Goal: Task Accomplishment & Management: Manage account settings

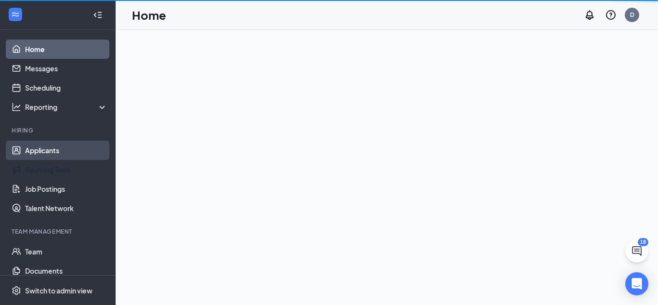
click at [79, 156] on link "Applicants" at bounding box center [66, 150] width 82 height 19
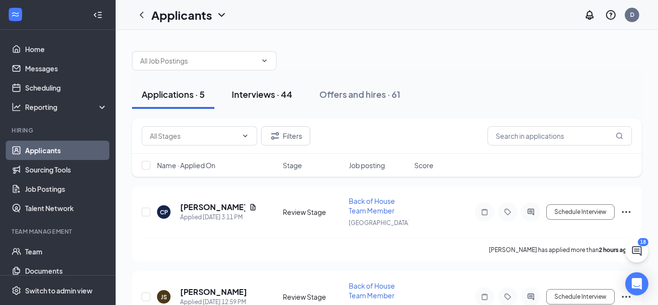
click at [291, 105] on button "Interviews · 44" at bounding box center [262, 94] width 80 height 29
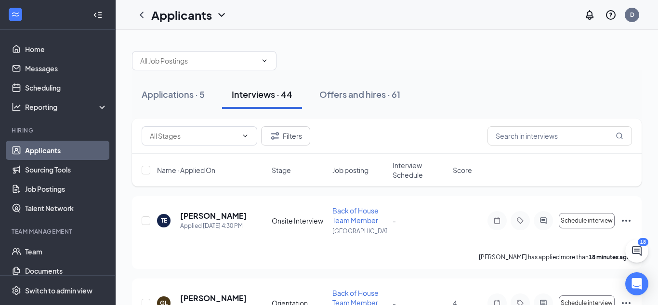
click at [415, 174] on span "Interview Schedule" at bounding box center [419, 169] width 54 height 19
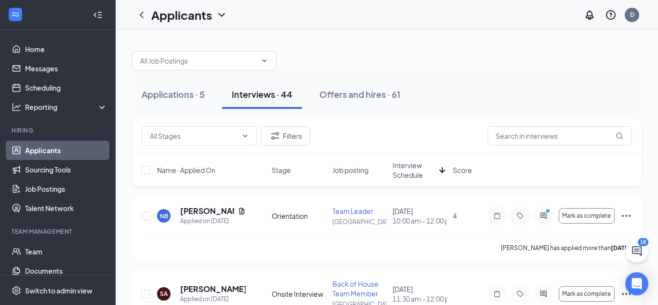
click at [415, 174] on span "Interview Schedule" at bounding box center [413, 169] width 43 height 19
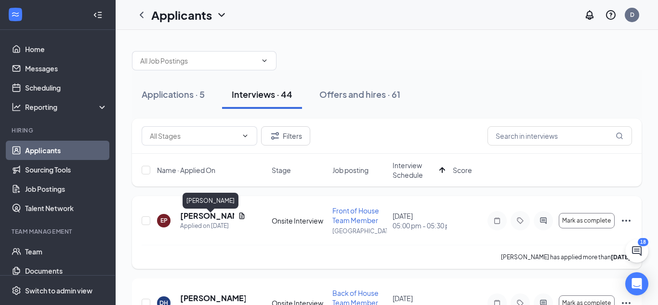
click at [215, 220] on h5 "[PERSON_NAME]" at bounding box center [207, 215] width 54 height 11
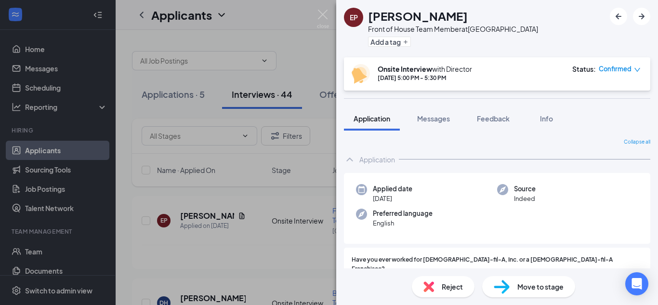
click at [243, 265] on div "EP [PERSON_NAME] Front of House Team Member at [GEOGRAPHIC_DATA] Add a tag Onsi…" at bounding box center [329, 152] width 658 height 305
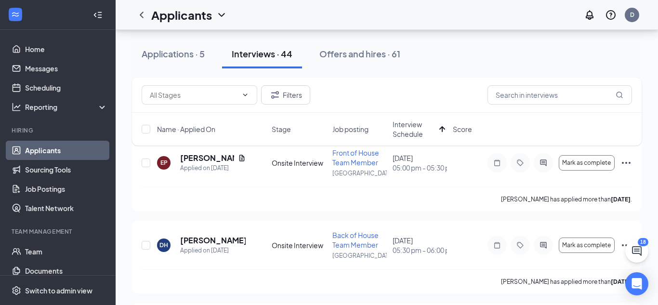
scroll to position [39, 0]
